Goal: Task Accomplishment & Management: Complete application form

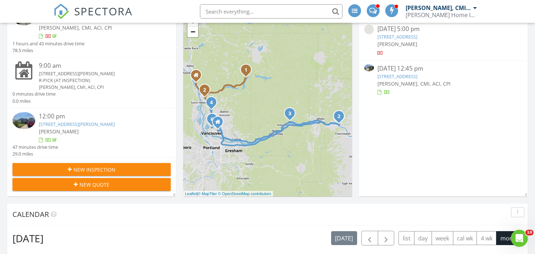
scroll to position [79, 0]
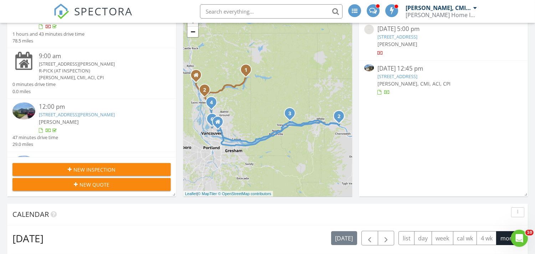
click at [83, 166] on span "New Inspection" at bounding box center [94, 169] width 42 height 7
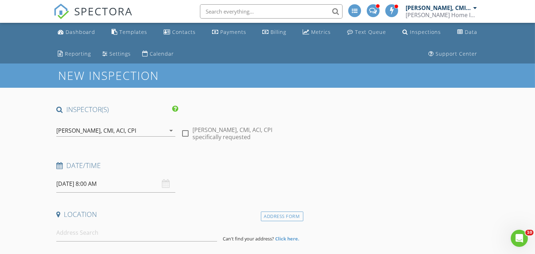
click at [126, 132] on div "[PERSON_NAME], CMI, ACI, CPI" at bounding box center [96, 130] width 80 height 6
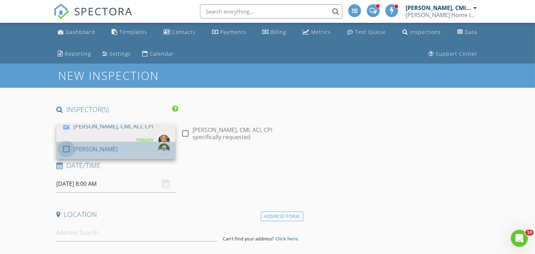
click at [67, 149] on div at bounding box center [66, 149] width 12 height 12
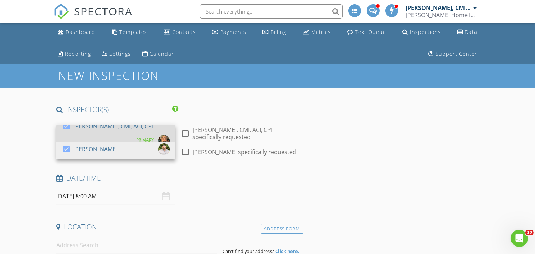
click at [66, 127] on div at bounding box center [66, 126] width 12 height 12
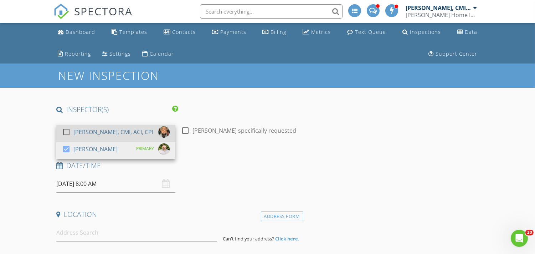
click at [66, 127] on div at bounding box center [66, 132] width 12 height 12
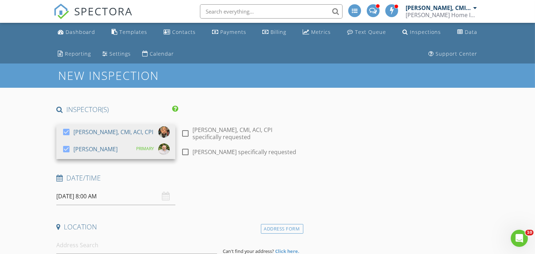
click at [99, 195] on input "08/29/2025 8:00 AM" at bounding box center [115, 195] width 119 height 17
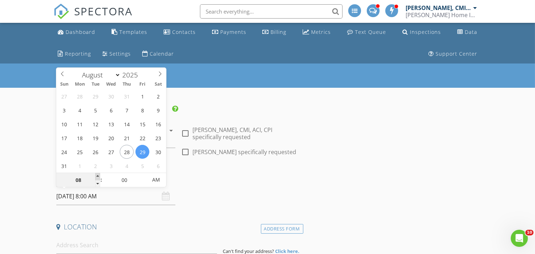
type input "09"
type input "08/29/2025 9:00 AM"
click at [98, 177] on span at bounding box center [97, 176] width 5 height 7
type input "10"
type input "08/29/2025 10:00 AM"
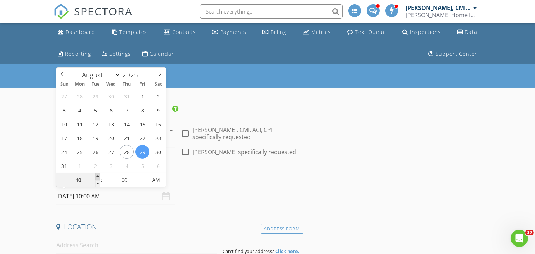
click at [98, 177] on span at bounding box center [97, 176] width 5 height 7
type input "11"
type input "08/29/2025 11:00 AM"
click at [98, 177] on span at bounding box center [97, 176] width 5 height 7
type input "12"
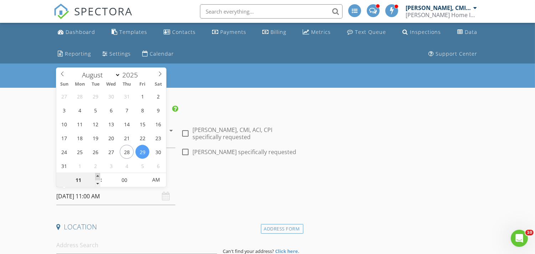
type input "08/29/2025 12:00 PM"
click at [98, 177] on span at bounding box center [97, 176] width 5 height 7
type input "01"
type input "08/29/2025 1:00 PM"
click at [98, 177] on span at bounding box center [97, 176] width 5 height 7
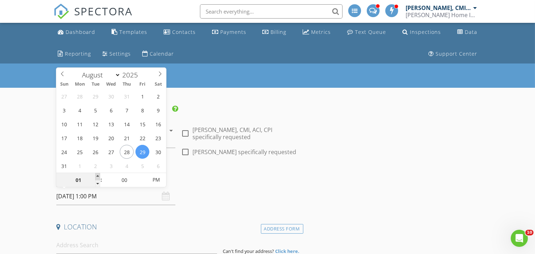
type input "02"
type input "08/29/2025 2:00 PM"
click at [98, 177] on span at bounding box center [97, 176] width 5 height 7
type input "03"
type input "08/29/2025 3:00 PM"
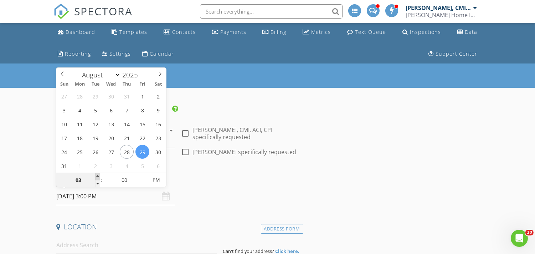
click at [98, 177] on span at bounding box center [97, 176] width 5 height 7
click at [84, 180] on input "03" at bounding box center [78, 180] width 44 height 14
type input "02"
type input "08/29/2025 2:00 PM"
type input "45"
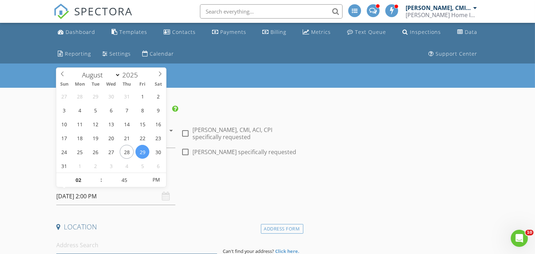
type input "[DATE] 2:45 PM"
click at [82, 245] on input at bounding box center [136, 244] width 161 height 17
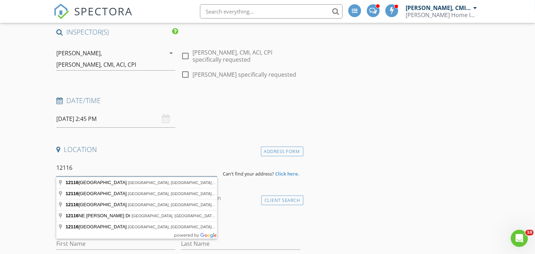
scroll to position [79, 0]
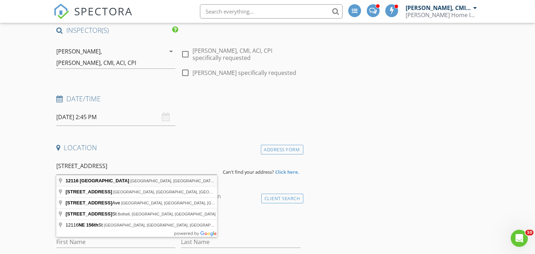
type input "12116 Northeast 156th Street, Brush Prairie, WA, USA"
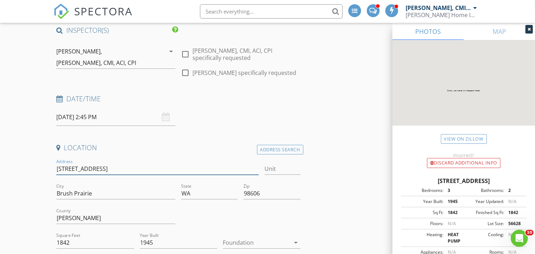
drag, startPoint x: 93, startPoint y: 170, endPoint x: 37, endPoint y: 168, distance: 55.6
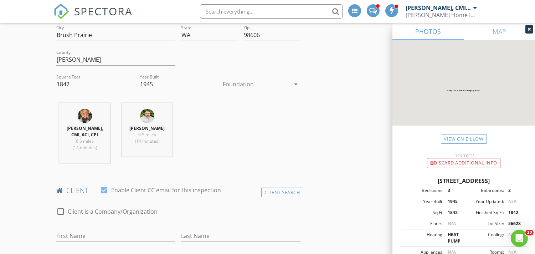
scroll to position [396, 0]
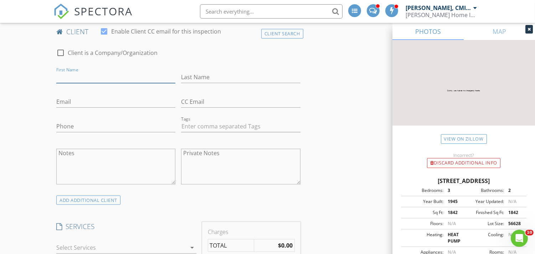
click at [94, 75] on input "First Name" at bounding box center [115, 77] width 119 height 12
type input "[PERSON_NAME]"
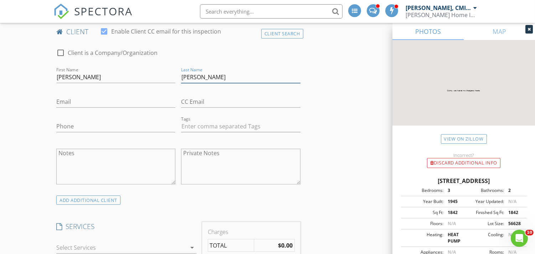
type input "[PERSON_NAME]"
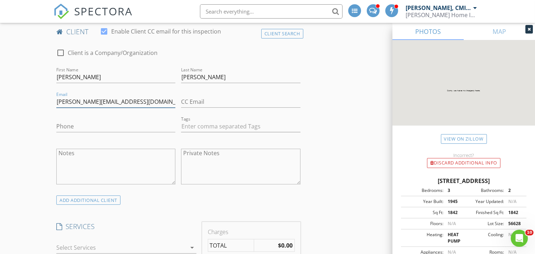
type input "[PERSON_NAME][EMAIL_ADDRESS][DOMAIN_NAME]"
type input "360-606-1266"
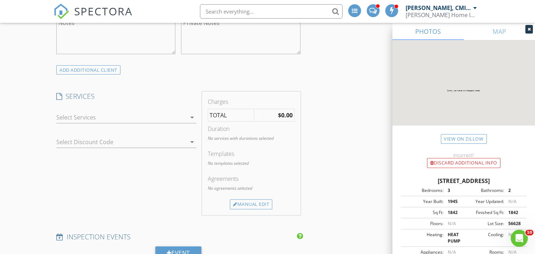
scroll to position [528, 0]
click at [126, 119] on div at bounding box center [121, 115] width 130 height 11
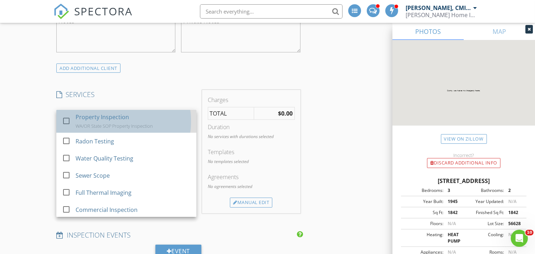
click at [81, 122] on div "Property Inspection WA/OR State SOP Property Inspection" at bounding box center [133, 121] width 115 height 23
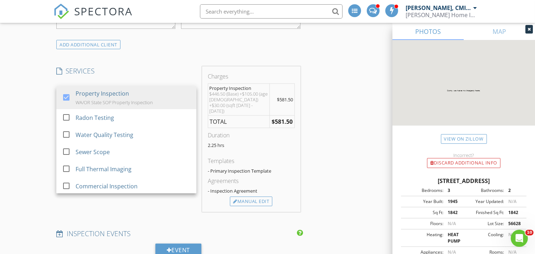
scroll to position [554, 0]
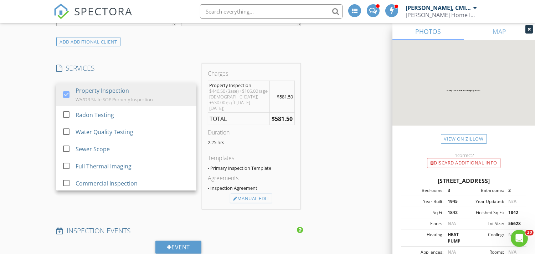
click at [334, 178] on div "INSPECTOR(S) check_box Justin Nickelsen, CMI, ACI, CPI check_box Michael Frey P…" at bounding box center [267, 217] width 428 height 1332
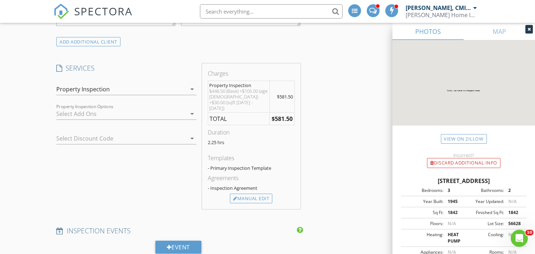
click at [124, 112] on div at bounding box center [121, 113] width 130 height 11
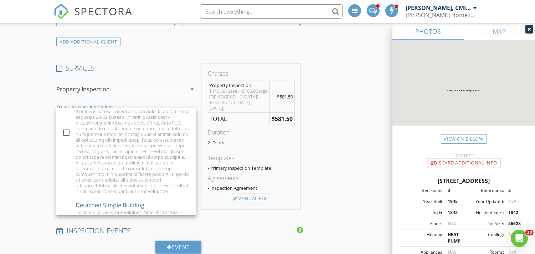
scroll to position [132, 0]
click at [257, 193] on div "Manual Edit" at bounding box center [251, 198] width 42 height 10
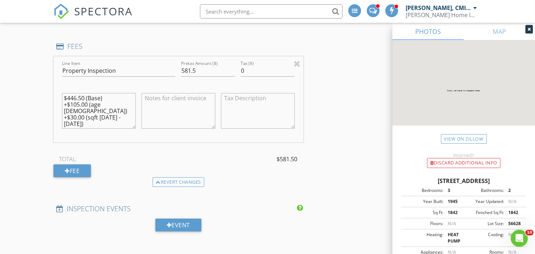
scroll to position [686, 0]
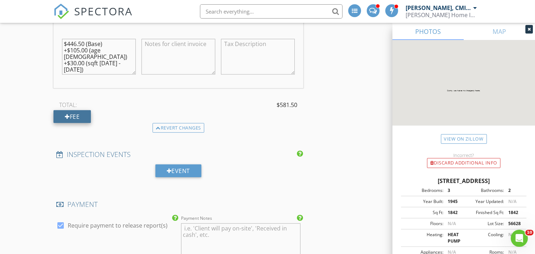
click at [77, 113] on div "Fee" at bounding box center [71, 116] width 37 height 13
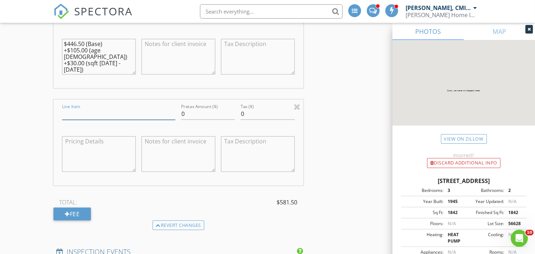
click at [102, 114] on input "Line Item" at bounding box center [118, 114] width 113 height 12
type input "Detached Shop/Oversized Garage"
drag, startPoint x: 203, startPoint y: 115, endPoint x: 174, endPoint y: 114, distance: 29.2
click at [174, 114] on div "Line Item Detached Shop/Oversized Garage Pretax Amount ($) 199.00 Tax ($) 0" at bounding box center [177, 142] width 249 height 86
type input "2"
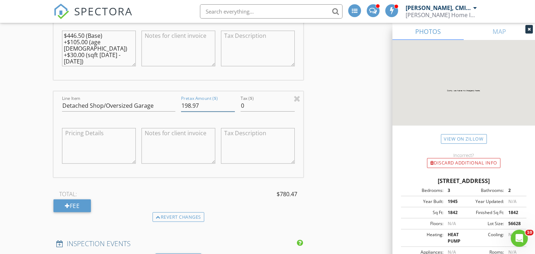
scroll to position [660, 0]
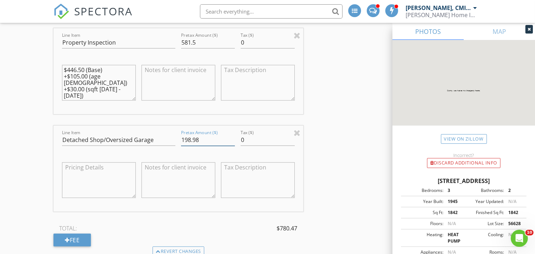
click at [233, 137] on input "198.98" at bounding box center [208, 140] width 54 height 12
click at [233, 137] on input "198.99" at bounding box center [208, 140] width 54 height 12
type input "199"
click at [233, 137] on input "199" at bounding box center [208, 140] width 54 height 12
drag, startPoint x: 201, startPoint y: 42, endPoint x: 173, endPoint y: 42, distance: 28.2
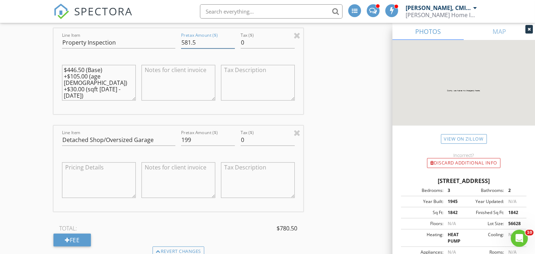
click at [173, 42] on div "Line Item Property Inspection Pretax Amount ($) 581.5 Tax ($) 0 $446.50 (Base) …" at bounding box center [177, 71] width 249 height 86
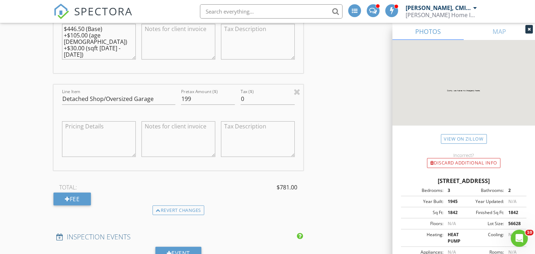
scroll to position [765, 0]
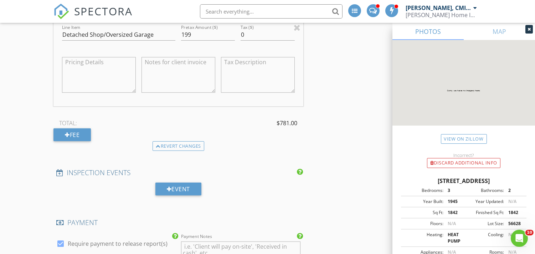
type input "582.0"
click at [201, 36] on input "199" at bounding box center [208, 35] width 54 height 12
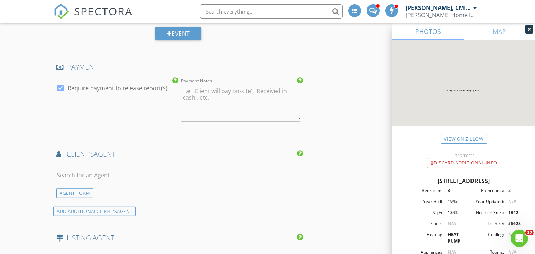
scroll to position [1003, 0]
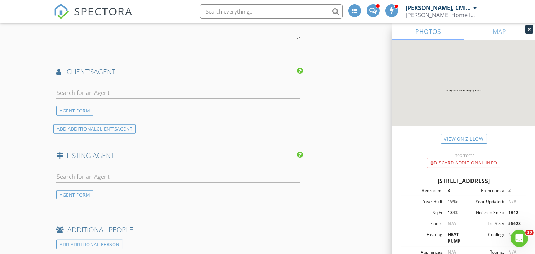
type input "199.0"
click at [98, 90] on input "text" at bounding box center [178, 93] width 244 height 12
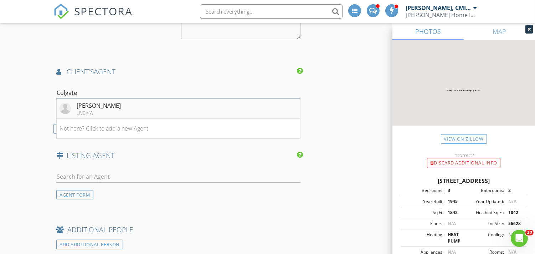
type input "Colgate"
click at [104, 108] on div "John Colgate" at bounding box center [99, 105] width 44 height 9
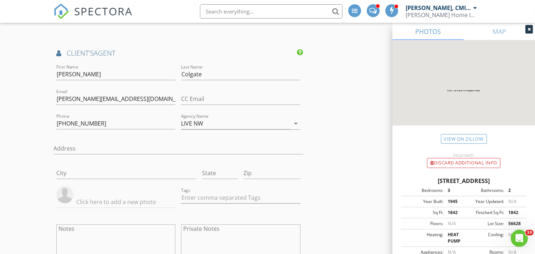
scroll to position [1029, 0]
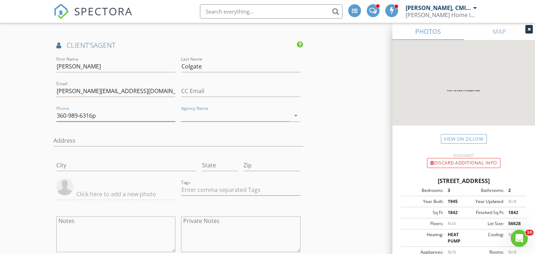
type input "360-989-6316"
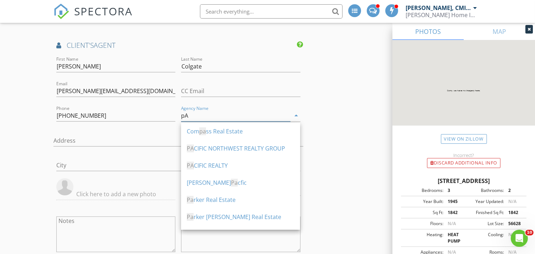
type input "p"
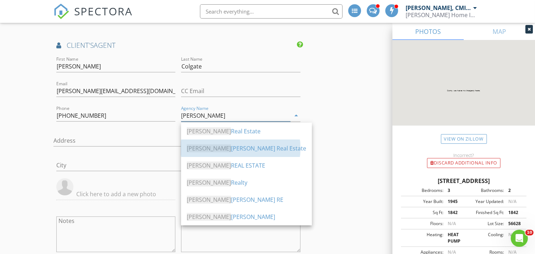
drag, startPoint x: 243, startPoint y: 146, endPoint x: 242, endPoint y: 141, distance: 5.3
click at [243, 145] on div "Parker Brennan Real Estate" at bounding box center [246, 148] width 119 height 9
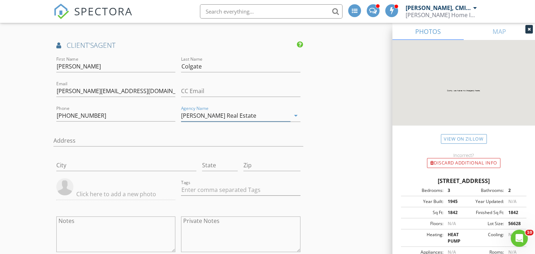
type input "Parker Brennan Real Estate"
click at [73, 191] on input "text" at bounding box center [115, 194] width 119 height 12
click at [94, 195] on input "text" at bounding box center [115, 194] width 119 height 12
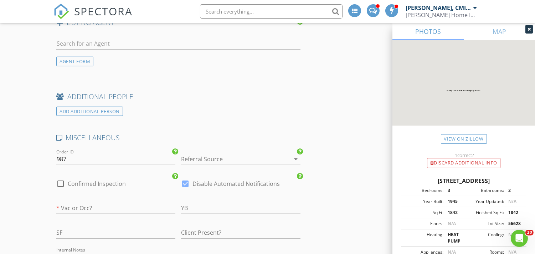
scroll to position [1320, 0]
click at [247, 157] on div at bounding box center [230, 158] width 99 height 11
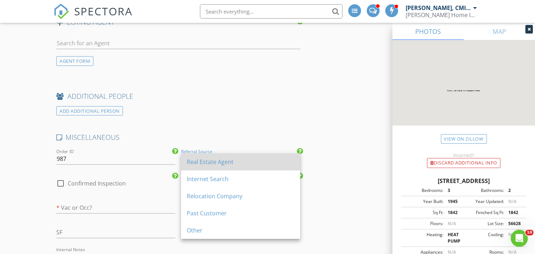
click at [225, 161] on div "Real Estate Agent" at bounding box center [241, 162] width 108 height 9
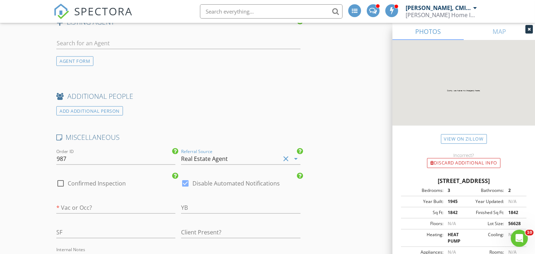
click at [63, 183] on div at bounding box center [61, 183] width 12 height 12
checkbox input "true"
drag, startPoint x: 186, startPoint y: 181, endPoint x: 103, endPoint y: 201, distance: 86.2
click at [186, 182] on div at bounding box center [185, 183] width 12 height 12
checkbox input "false"
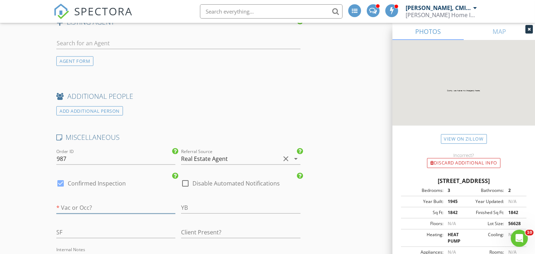
click at [99, 205] on input "text" at bounding box center [115, 208] width 119 height 12
type input "VAC"
type input "1945"
type input "1842"
click at [99, 205] on input "VAC" at bounding box center [115, 208] width 119 height 12
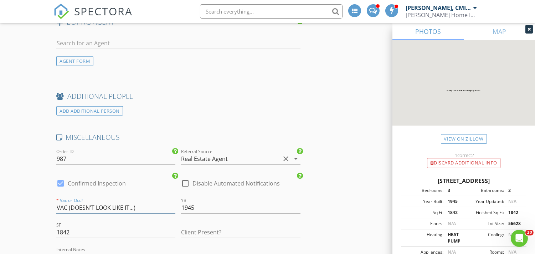
type input "VAC (DOESN'T LOOK LIKE IT...)"
click at [211, 232] on input "text" at bounding box center [240, 232] width 119 height 12
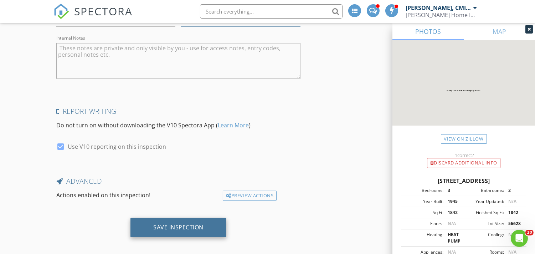
scroll to position [1425, 0]
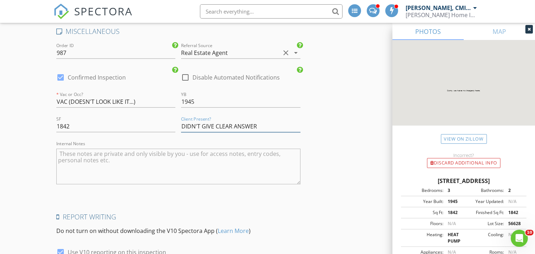
type input "DIDN'T GIVE CLEAR ANSWER"
click at [113, 164] on textarea "Internal Notes" at bounding box center [178, 167] width 244 height 36
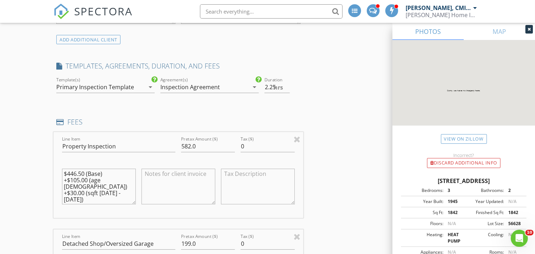
scroll to position [501, 0]
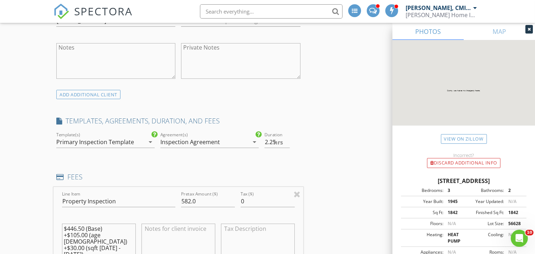
type textarea "AGENT SCHEDULED THIS AND WAS HARDLY COMMINICATIVE. SAID THAT HE WOULD NOT BE TH…"
click at [130, 201] on input "Property Inspection" at bounding box center [118, 201] width 113 height 12
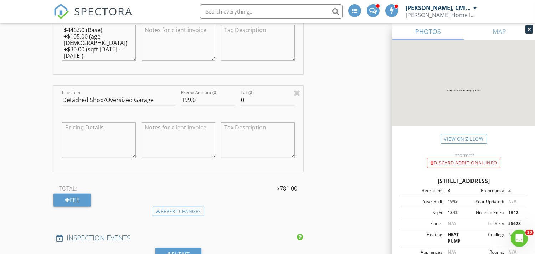
scroll to position [713, 0]
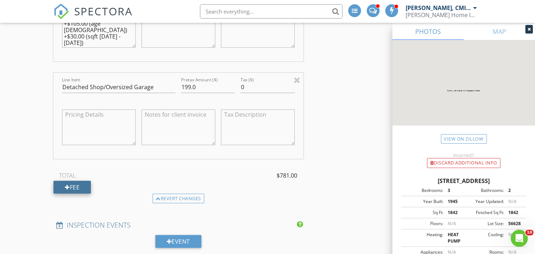
click at [67, 187] on div at bounding box center [67, 187] width 5 height 6
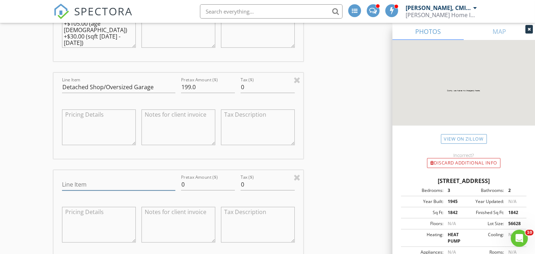
click at [102, 183] on input "Line Item" at bounding box center [118, 185] width 113 height 12
type input "r"
type input "Radon Testing"
drag, startPoint x: 200, startPoint y: 180, endPoint x: 154, endPoint y: 181, distance: 46.0
click at [154, 181] on div "Line Item Radon Testing Pretax Amount ($) 0 Tax ($) 0" at bounding box center [177, 213] width 249 height 86
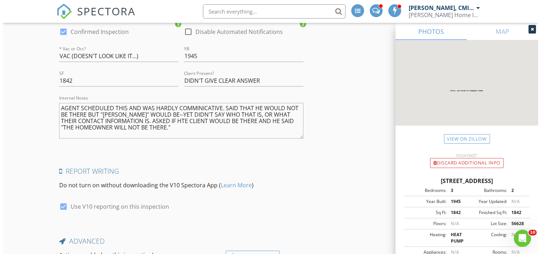
scroll to position [1634, 0]
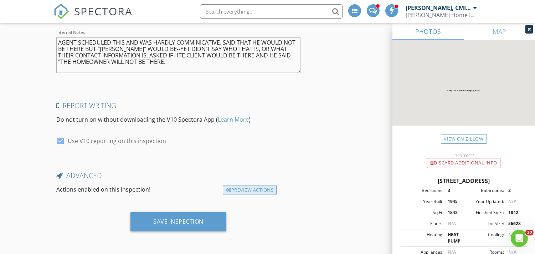
type input "188.99"
click at [249, 189] on div "Preview Actions" at bounding box center [250, 190] width 54 height 10
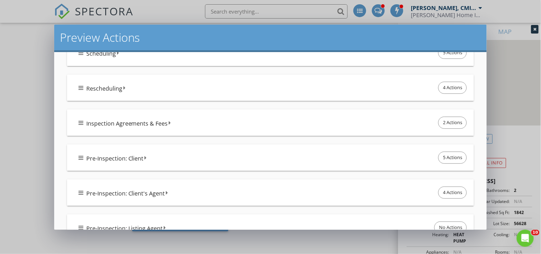
scroll to position [132, 0]
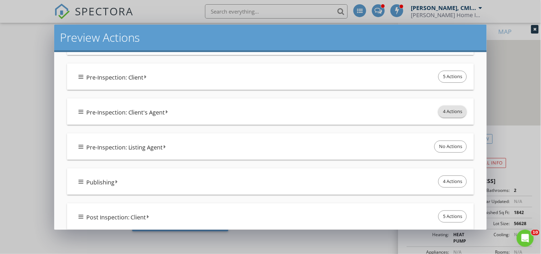
click at [451, 112] on span "4 Actions" at bounding box center [452, 111] width 28 height 11
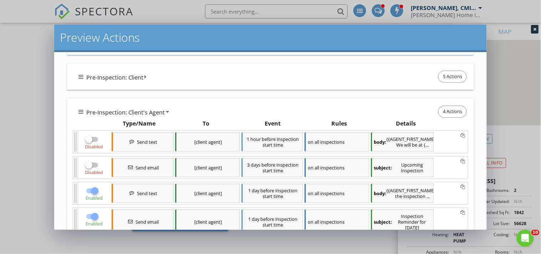
click at [91, 196] on div at bounding box center [95, 191] width 12 height 12
checkbox input "false"
click at [91, 222] on div at bounding box center [95, 216] width 12 height 12
checkbox input "false"
click at [92, 137] on div at bounding box center [89, 139] width 12 height 12
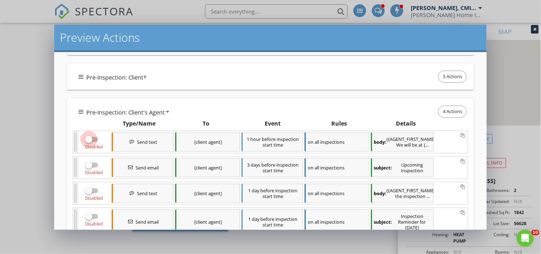
checkbox input "true"
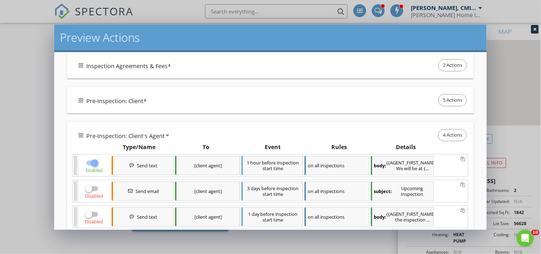
scroll to position [79, 0]
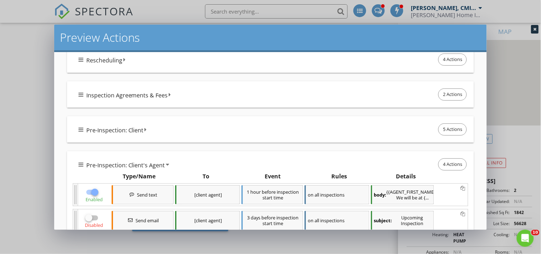
click at [158, 131] on div "Pre-Inspection: Client 5 Actions" at bounding box center [273, 129] width 390 height 15
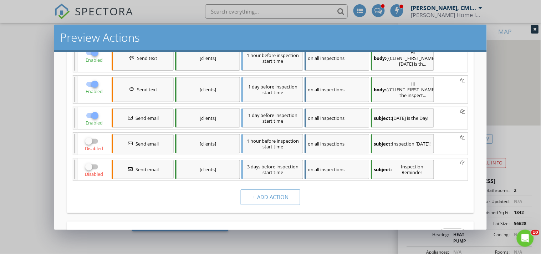
scroll to position [185, 0]
drag, startPoint x: 95, startPoint y: 112, endPoint x: 95, endPoint y: 93, distance: 19.2
click at [94, 110] on div at bounding box center [95, 114] width 12 height 12
checkbox input "false"
click at [91, 82] on div at bounding box center [95, 83] width 12 height 12
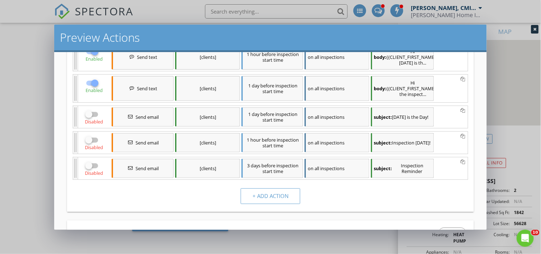
checkbox input "false"
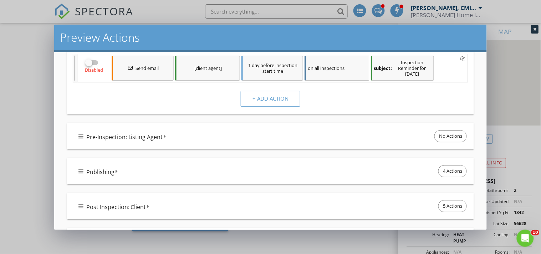
scroll to position [554, 0]
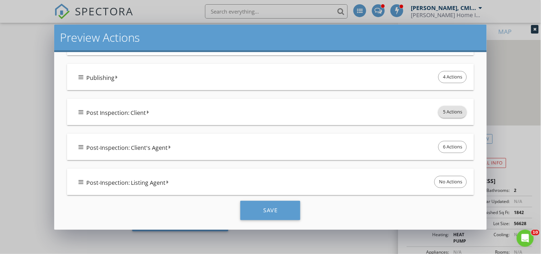
click at [438, 118] on span "5 Actions" at bounding box center [452, 111] width 28 height 11
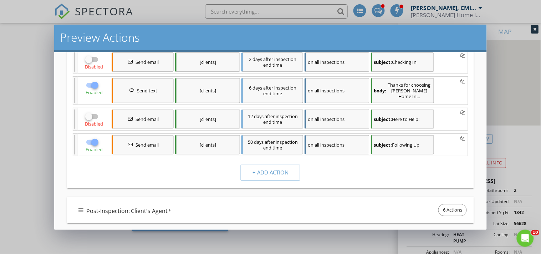
scroll to position [741, 0]
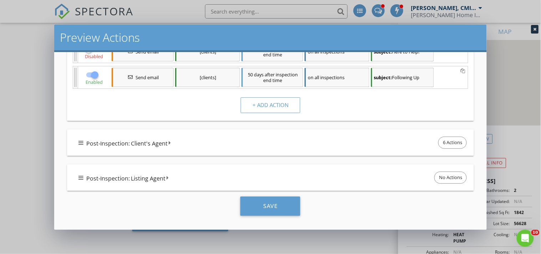
click at [151, 145] on span "Post-Inspection: Client's Agent" at bounding box center [127, 143] width 82 height 9
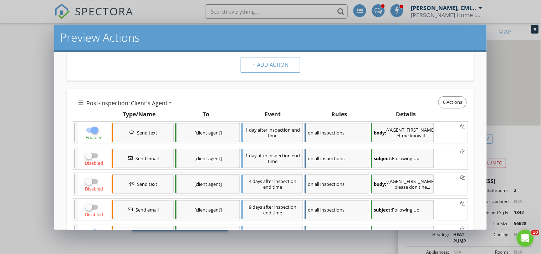
click at [93, 136] on div at bounding box center [95, 130] width 12 height 12
checkbox input "false"
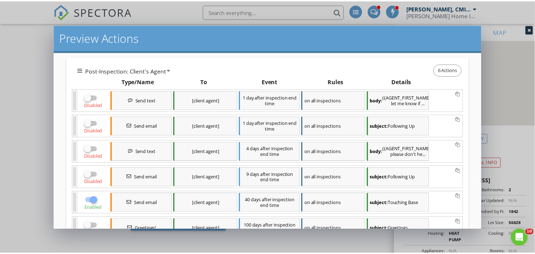
scroll to position [942, 0]
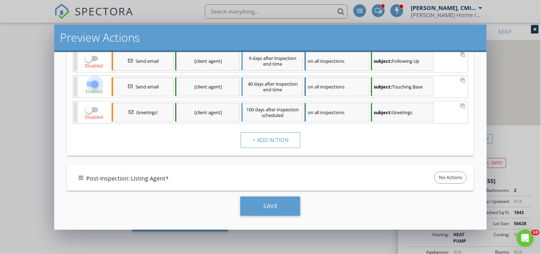
click at [92, 83] on div at bounding box center [95, 84] width 12 height 12
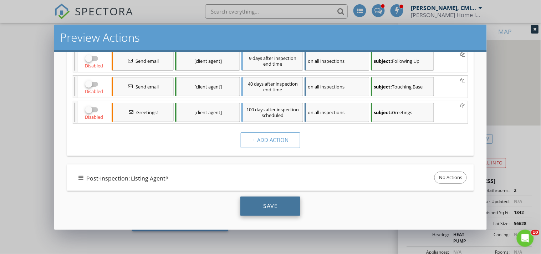
click at [285, 206] on div "Save" at bounding box center [270, 205] width 60 height 19
checkbox input "true"
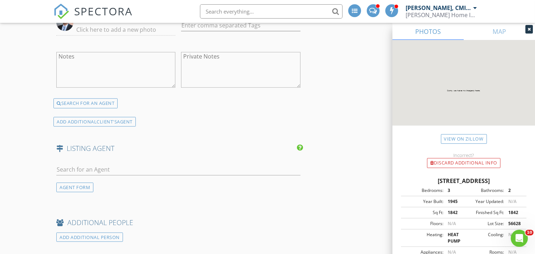
scroll to position [1634, 0]
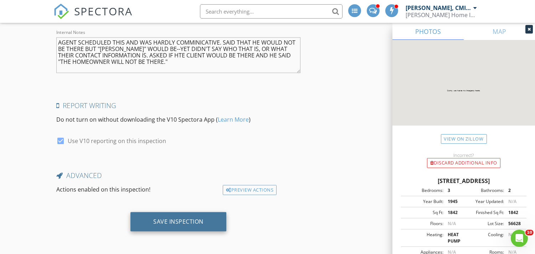
click at [181, 222] on div "Save Inspection" at bounding box center [178, 221] width 50 height 7
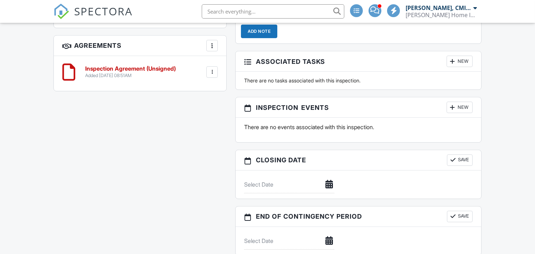
click at [464, 107] on div "New" at bounding box center [459, 107] width 26 height 11
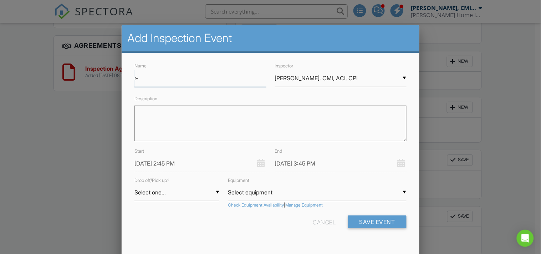
type input "r"
type input "R-DROP (AT INSPECTION)"
click at [321, 77] on div "▼ Justin Nickelsen, CMI, ACI, CPI Justin Nickelsen, CMI, ACI, CPI Michael Frey …" at bounding box center [340, 77] width 131 height 17
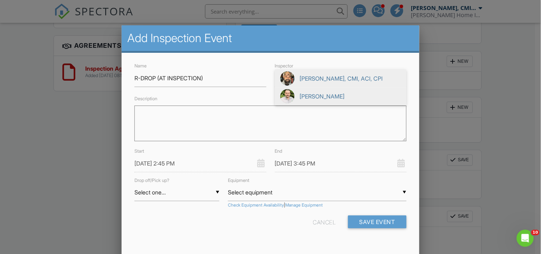
click at [305, 98] on span "[PERSON_NAME]" at bounding box center [340, 96] width 131 height 18
type input "[PERSON_NAME]"
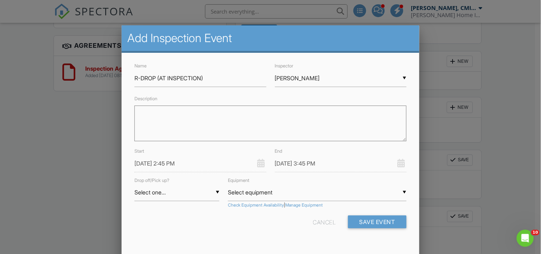
click at [168, 190] on div "▼ Select one... Select one... Drop Pickup Select one... Drop Pickup" at bounding box center [176, 192] width 85 height 17
click at [158, 211] on span "Drop" at bounding box center [176, 210] width 85 height 18
type input "Drop"
click at [375, 220] on button "Save Event" at bounding box center [377, 221] width 58 height 13
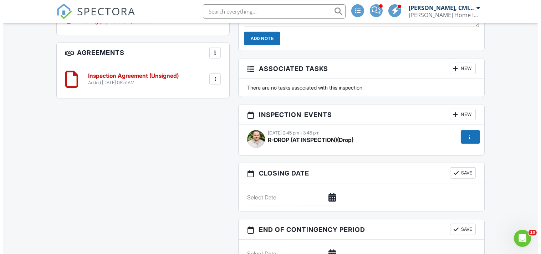
scroll to position [633, 0]
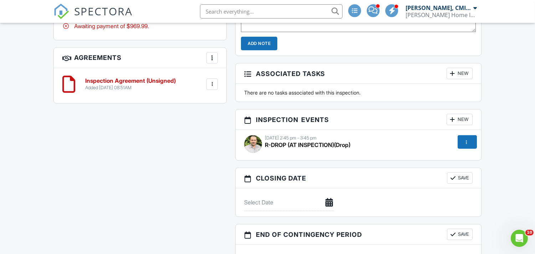
click at [453, 119] on div at bounding box center [452, 119] width 7 height 7
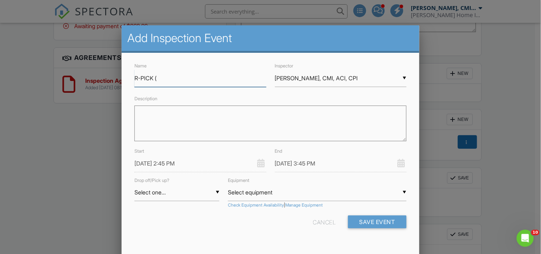
type input "R-PICK (TTBD/ACCESS?)"
click at [181, 192] on div "▼ Select one... Select one... Drop Pickup Select one... Drop Pickup" at bounding box center [176, 192] width 85 height 17
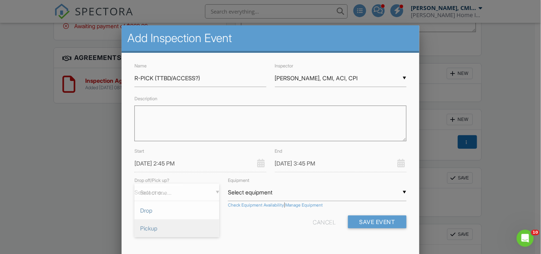
click at [160, 227] on span "Pickup" at bounding box center [176, 228] width 85 height 18
type input "Pickup"
click at [198, 164] on input "[DATE] 2:45 PM" at bounding box center [199, 163] width 131 height 17
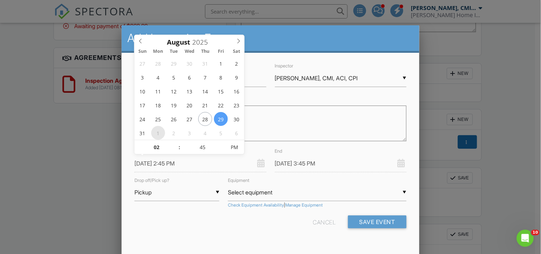
type input "09/01/2025 2:45 PM"
type input "09/01/2025 3:45 PM"
click at [182, 229] on div "Cancel Save Event" at bounding box center [270, 224] width 280 height 18
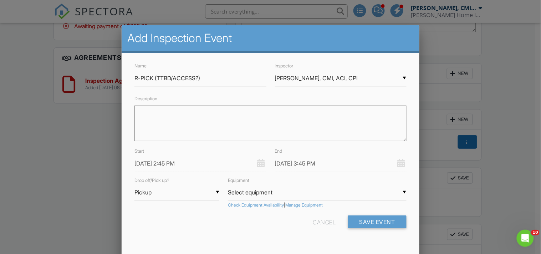
click at [195, 167] on input "09/01/2025 2:45 PM" at bounding box center [199, 163] width 131 height 17
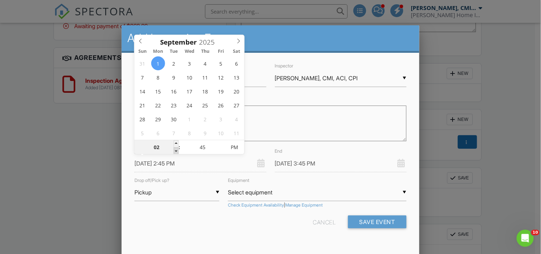
type input "01"
type input "09/01/2025 1:45 PM"
click at [175, 150] on span at bounding box center [176, 150] width 5 height 7
type input "12"
type input "09/01/2025 12:45 PM"
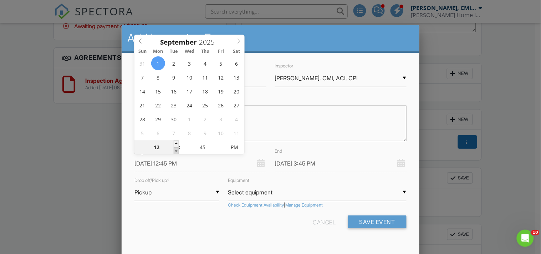
click at [175, 150] on span at bounding box center [176, 150] width 5 height 7
type input "11"
type input "09/01/2025 11:45 AM"
click at [175, 150] on span at bounding box center [176, 150] width 5 height 7
type input "10"
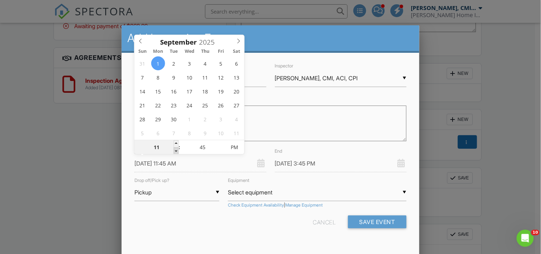
type input "09/01/2025 10:45 AM"
click at [175, 150] on span at bounding box center [176, 150] width 5 height 7
type input "09"
type input "09/01/2025 9:45 AM"
click at [175, 150] on span at bounding box center [176, 150] width 5 height 7
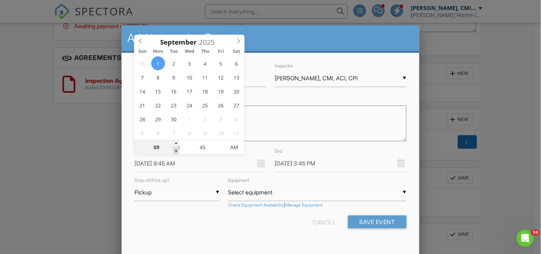
type input "09/01/2025 10:45 AM"
type input "08"
type input "09/01/2025 8:45 AM"
click at [175, 150] on span at bounding box center [176, 150] width 5 height 7
type input "09/01/2025 9:45 AM"
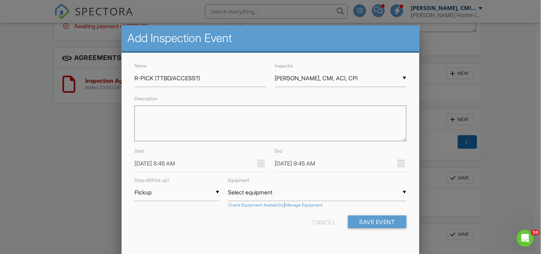
click at [192, 228] on div "Cancel Save Event" at bounding box center [270, 224] width 280 height 18
click at [386, 222] on button "Save Event" at bounding box center [377, 221] width 58 height 13
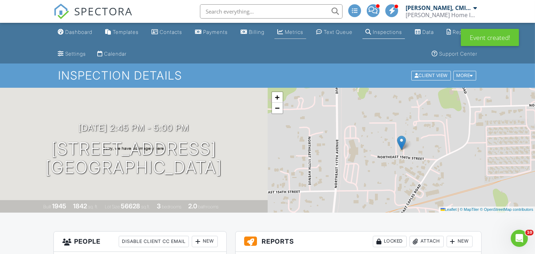
click at [303, 33] on div "Metrics" at bounding box center [294, 32] width 19 height 6
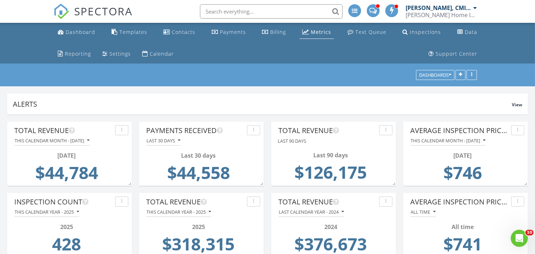
click at [223, 10] on input "text" at bounding box center [271, 11] width 143 height 14
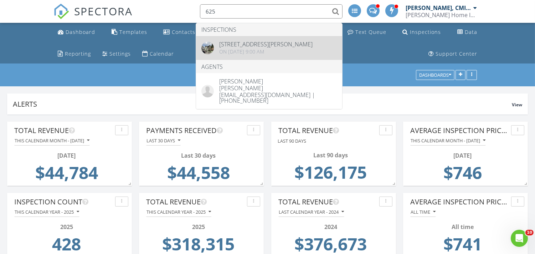
type input "625"
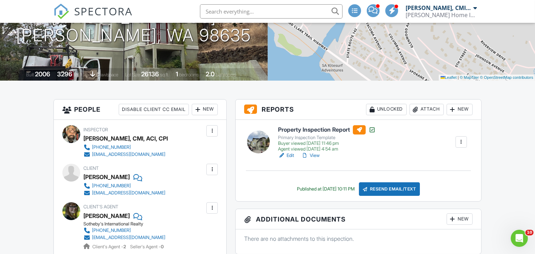
click at [432, 106] on div "Attach" at bounding box center [426, 109] width 34 height 11
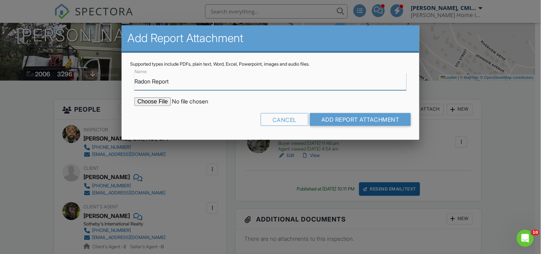
type input "Radon Report"
click at [165, 103] on input "file" at bounding box center [194, 101] width 121 height 9
type input "C:\fakepath\625radon.pdf"
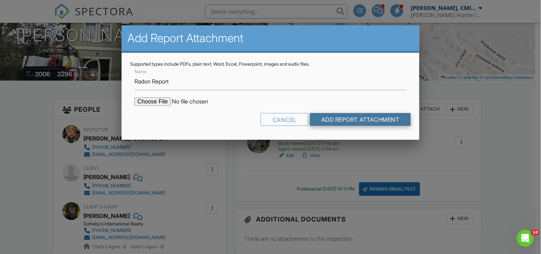
click at [361, 119] on input "Add Report Attachment" at bounding box center [360, 119] width 101 height 13
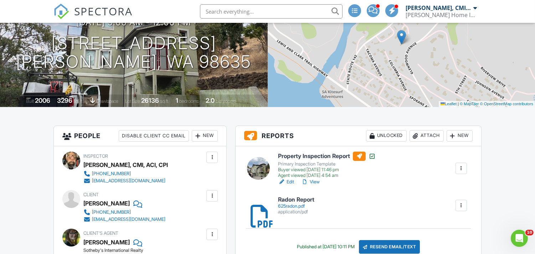
scroll to position [264, 0]
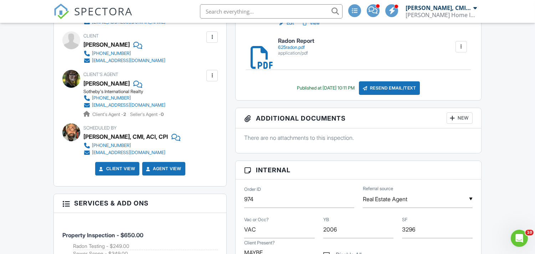
click at [133, 45] on div at bounding box center [136, 44] width 7 height 11
click at [133, 83] on div at bounding box center [136, 83] width 7 height 11
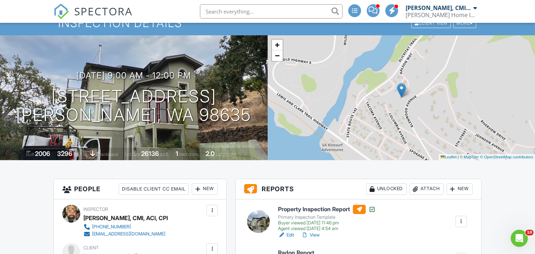
scroll to position [0, 0]
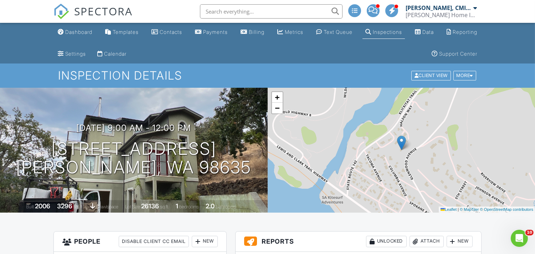
click at [82, 11] on span "SPECTORA" at bounding box center [103, 11] width 58 height 15
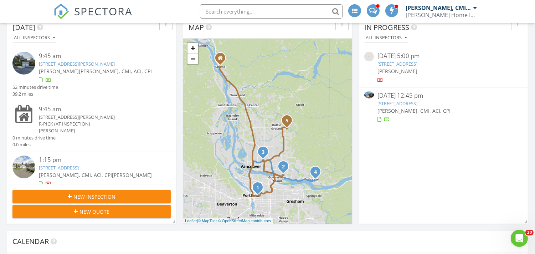
scroll to position [105, 0]
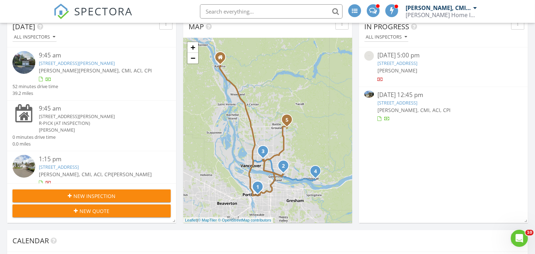
click at [412, 166] on div "In Progress All Inspectors 08/25/25 5:00 pm 26212 NE 190th Ct, Battle Ground, W…" at bounding box center [443, 119] width 169 height 207
